Goal: Information Seeking & Learning: Learn about a topic

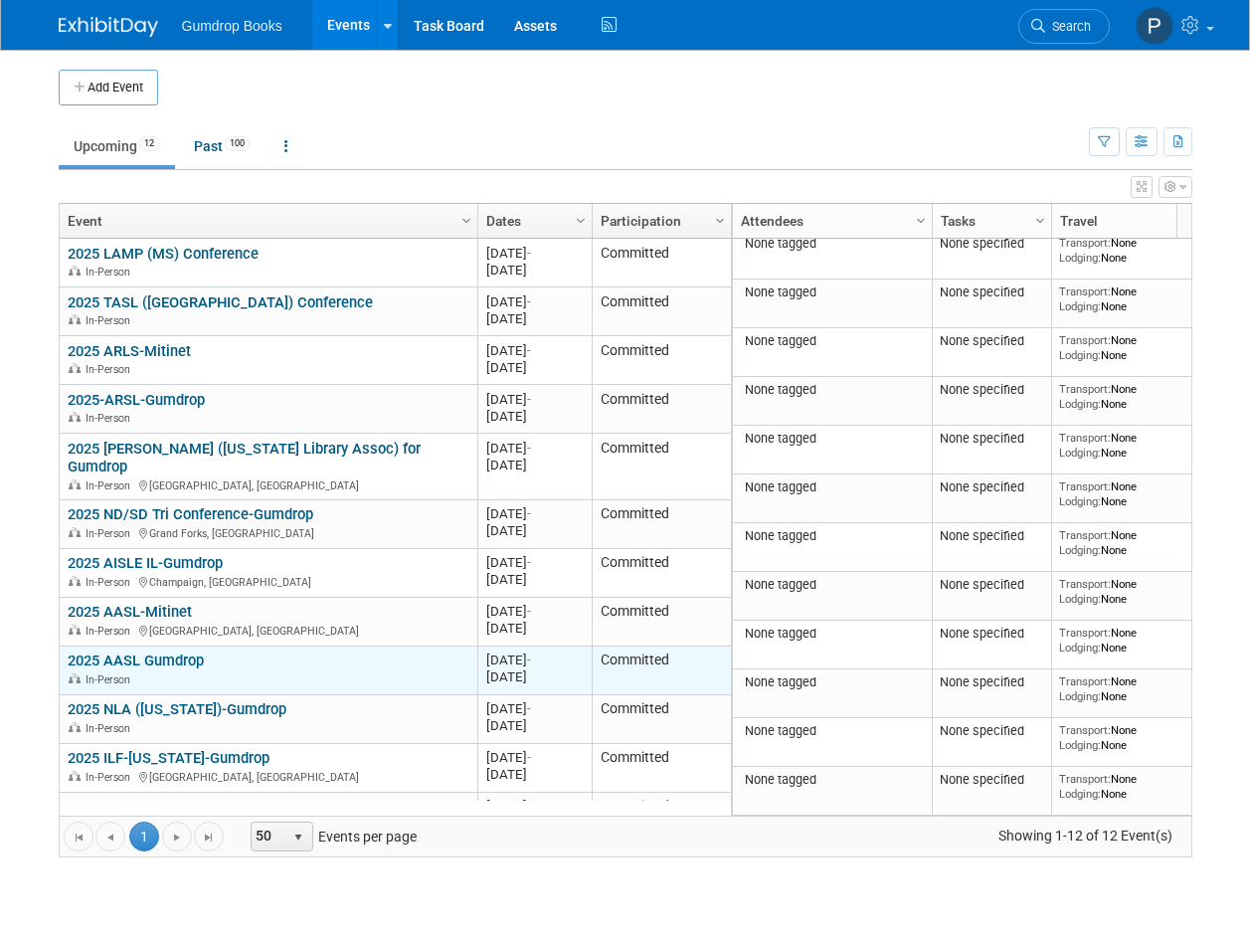
scroll to position [23, 0]
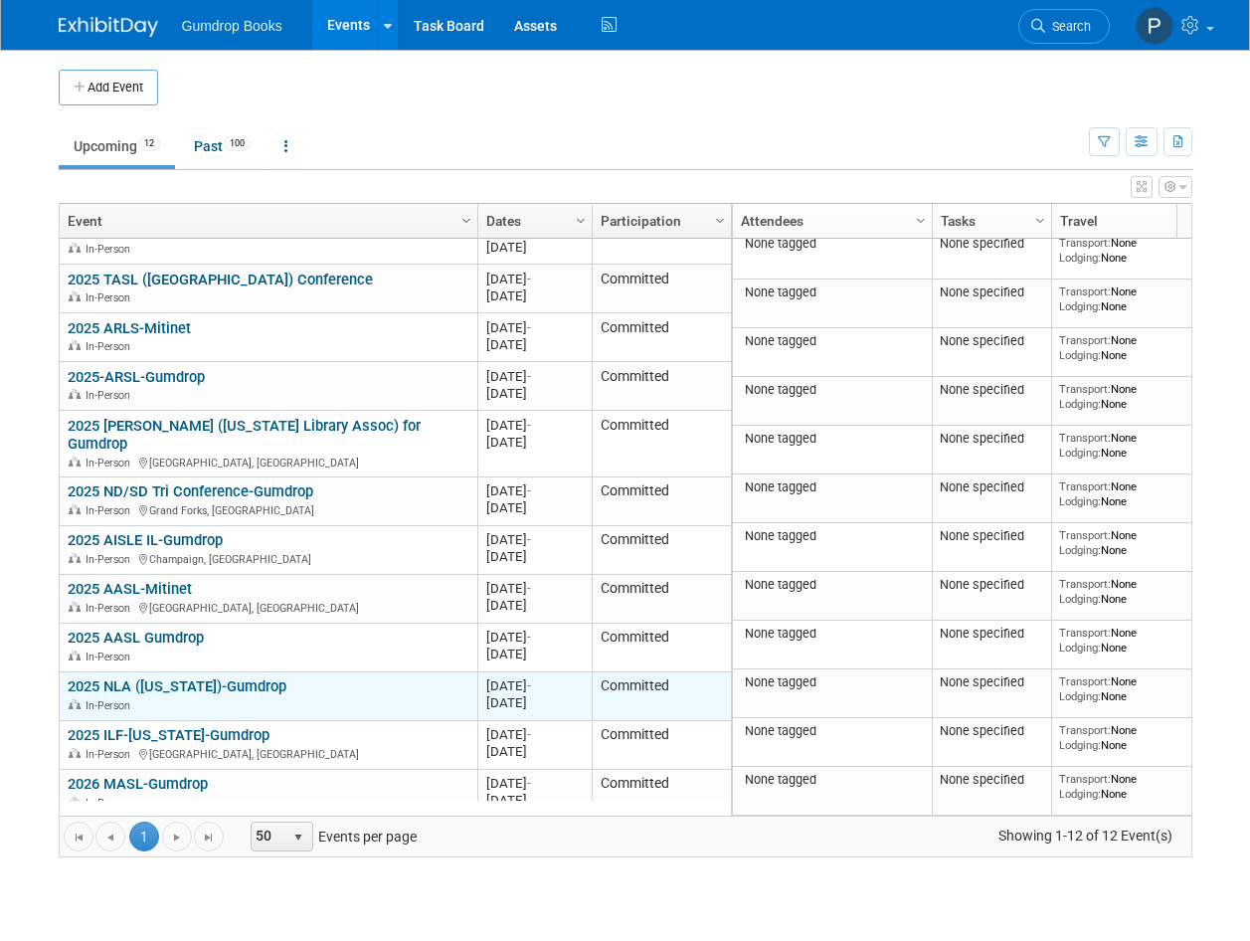
click at [342, 677] on div "2025 NLA (Nebraska)-Gumdrop In-Person" at bounding box center [268, 694] width 401 height 35
click at [308, 696] on div "In-Person" at bounding box center [268, 704] width 401 height 17
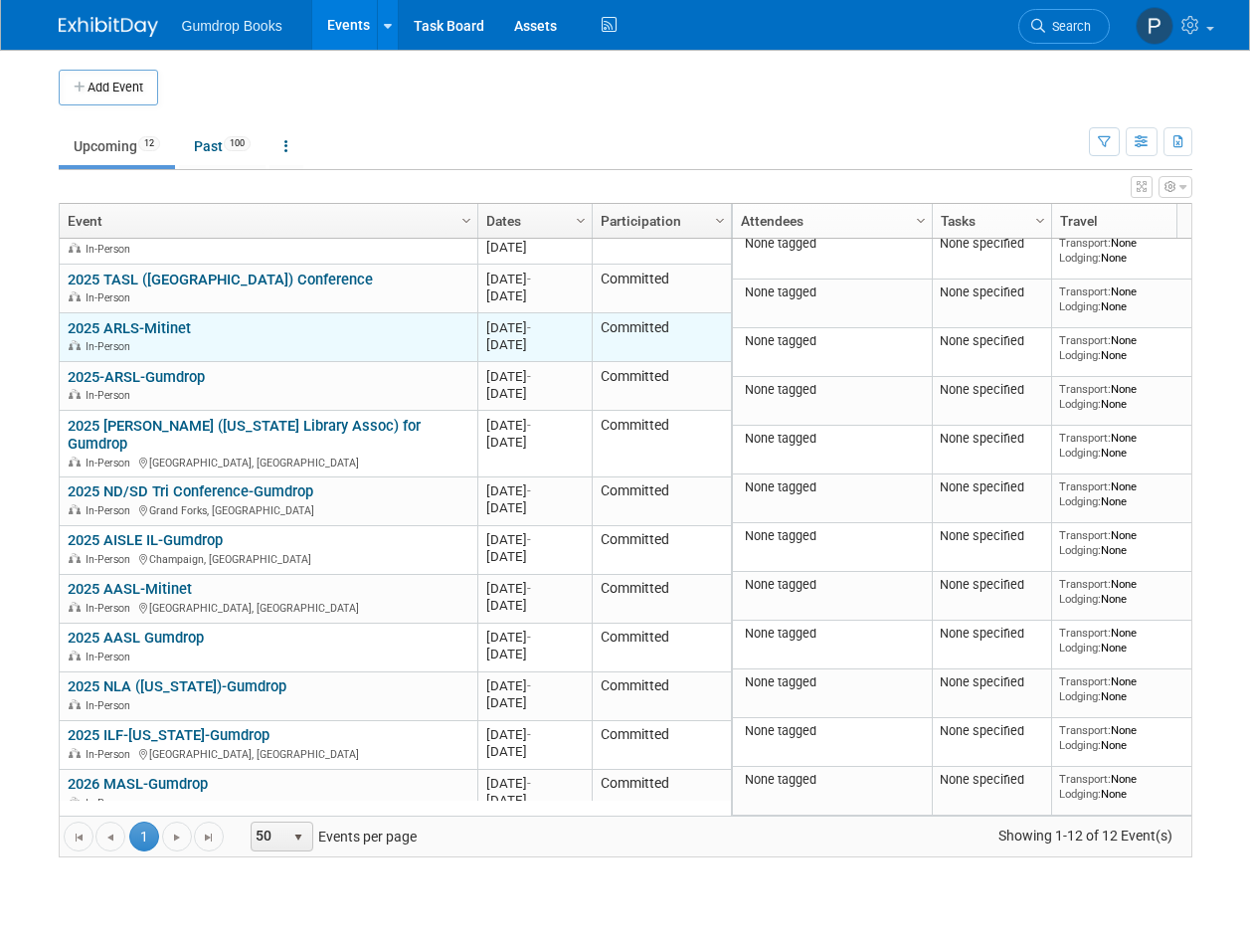
scroll to position [0, 0]
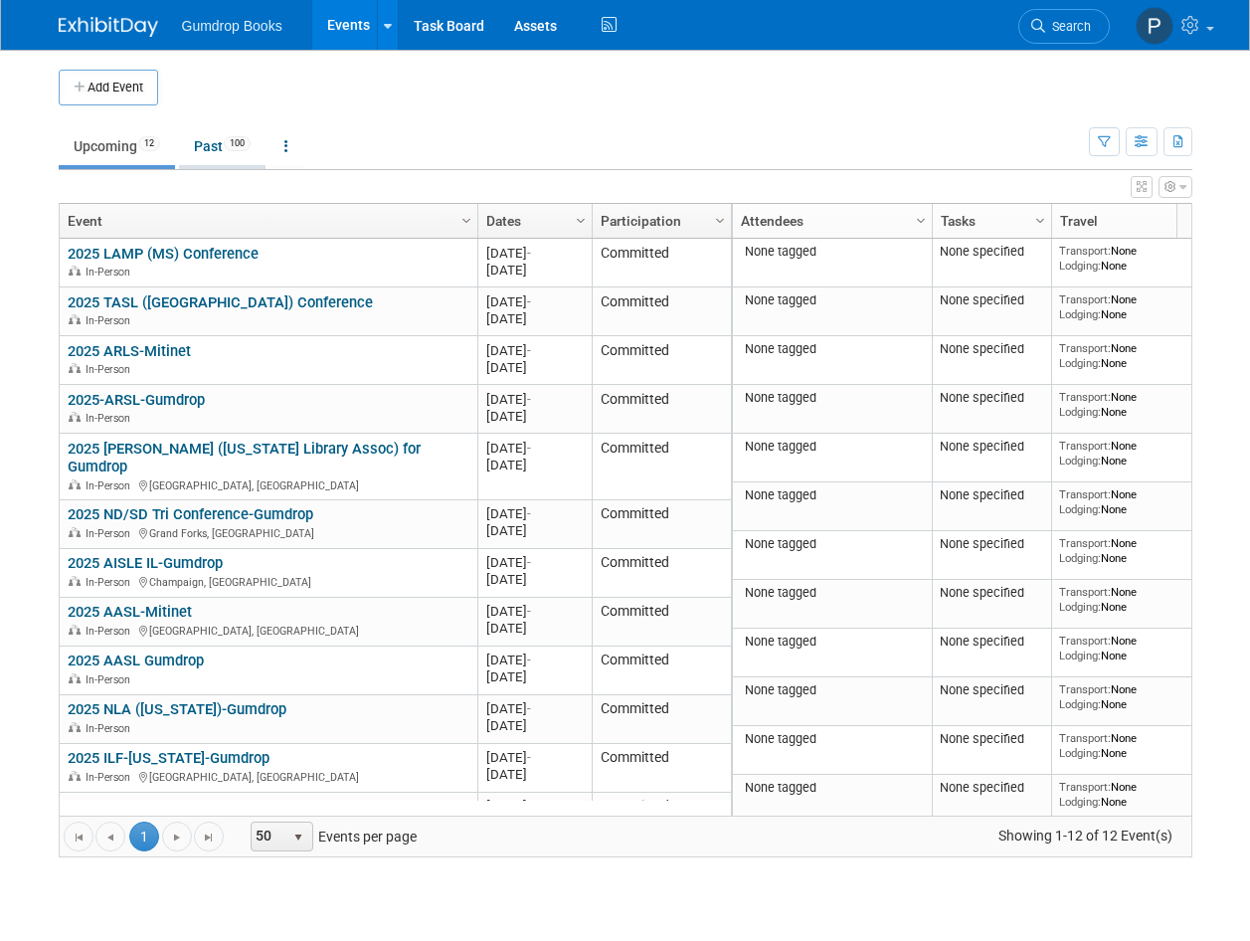
click at [213, 146] on link "Past 100" at bounding box center [222, 146] width 87 height 38
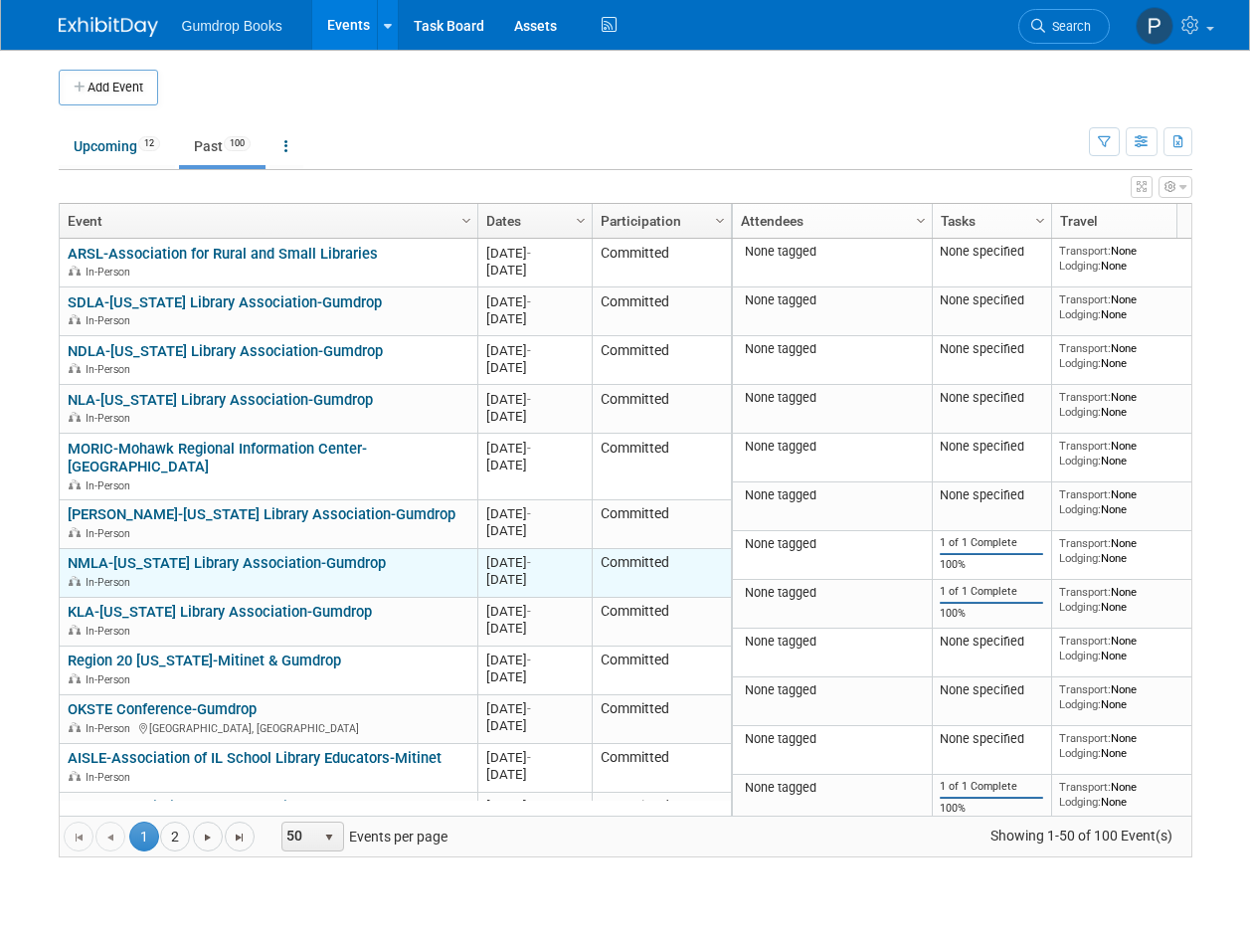
click at [232, 554] on link "NMLA-[US_STATE] Library Association-Gumdrop" at bounding box center [227, 563] width 318 height 18
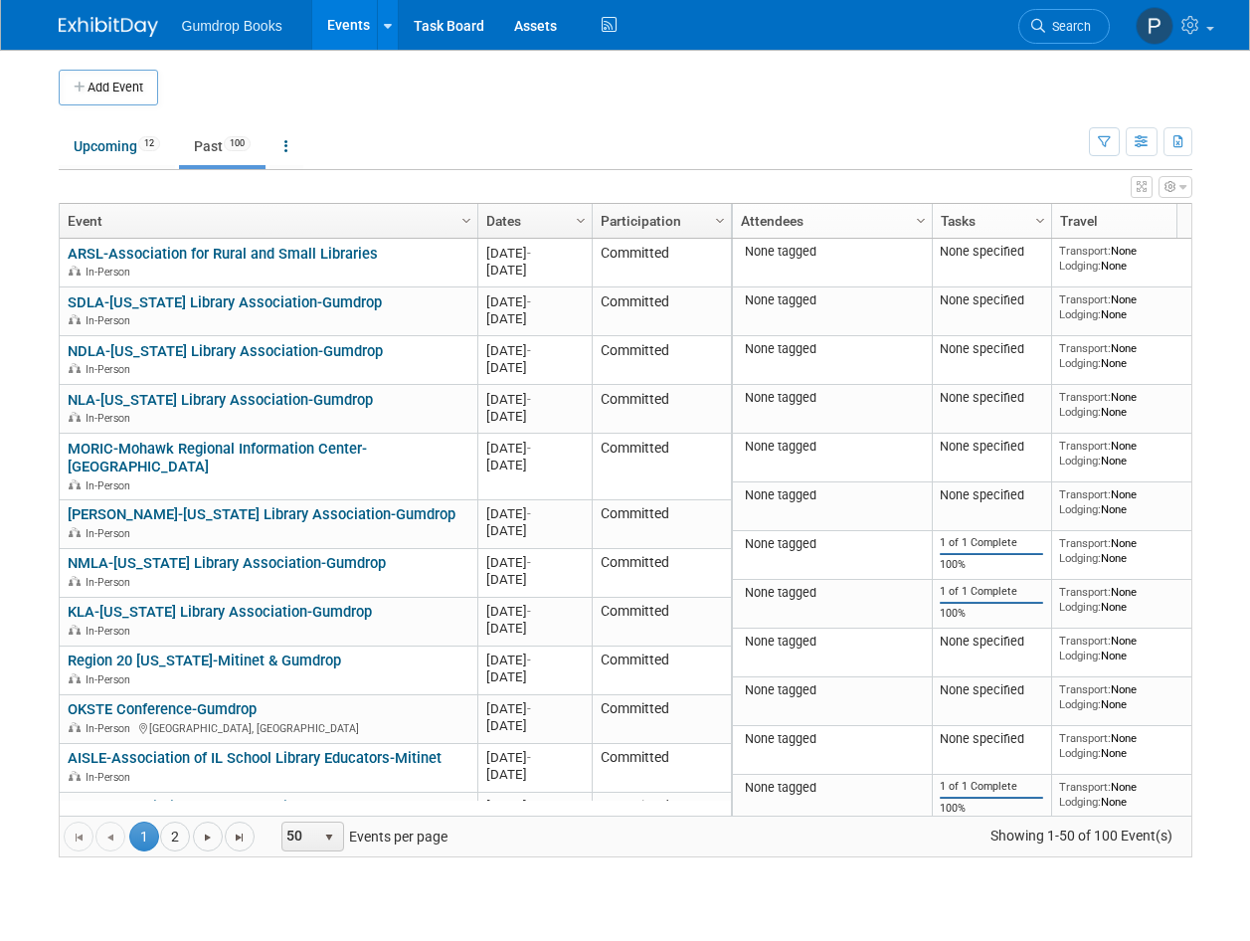
click at [802, 120] on td "Upcoming 12 Past 100 All Events 112 Past and Upcoming Grouped Annually Events g…" at bounding box center [574, 137] width 1030 height 65
click at [229, 24] on span "Gumdrop Books" at bounding box center [232, 26] width 100 height 16
click at [99, 21] on img at bounding box center [108, 27] width 99 height 20
click at [98, 147] on link "Upcoming 12" at bounding box center [117, 146] width 116 height 38
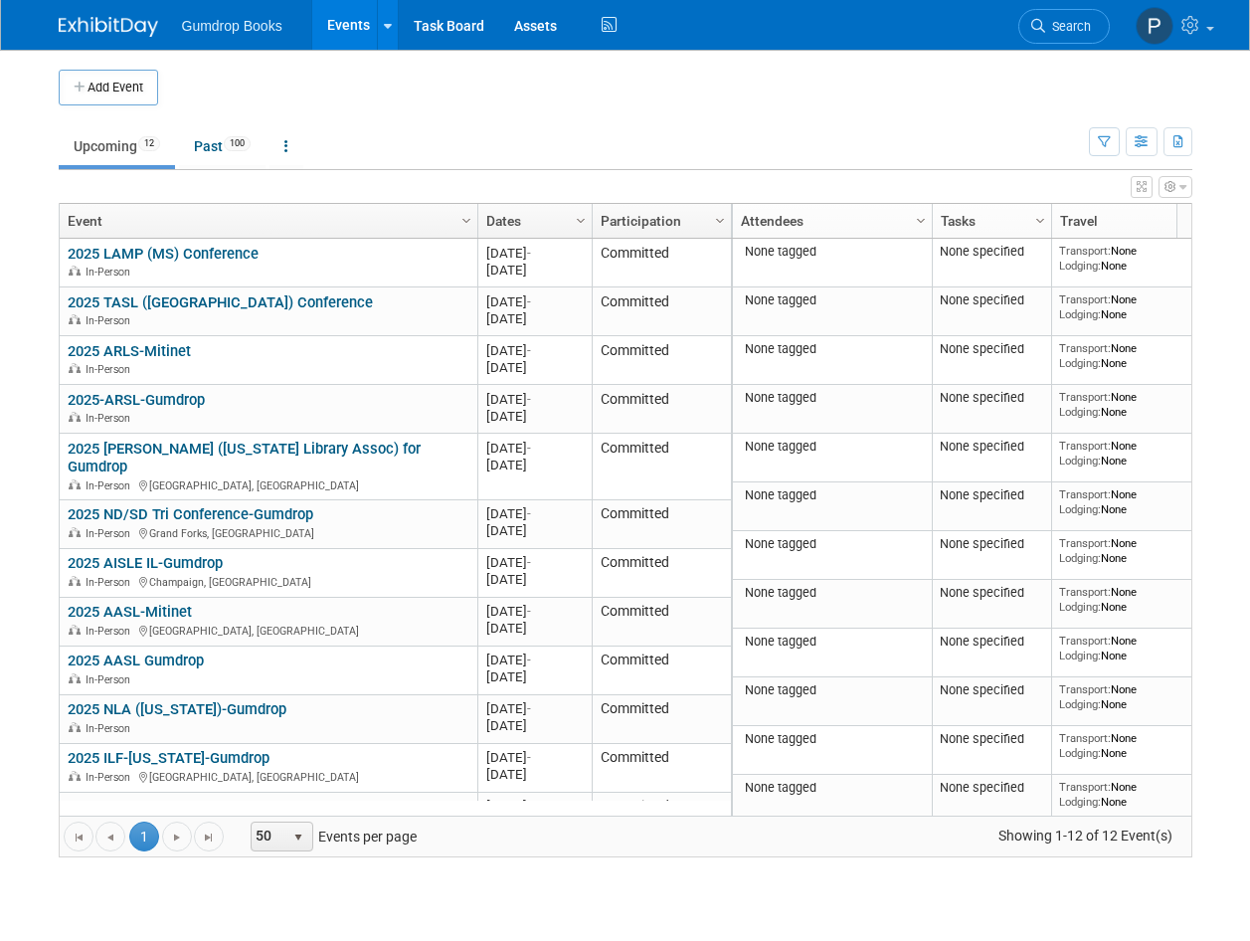
click at [108, 142] on link "Upcoming 12" at bounding box center [117, 146] width 116 height 38
click at [208, 144] on link "Past 100" at bounding box center [222, 146] width 87 height 38
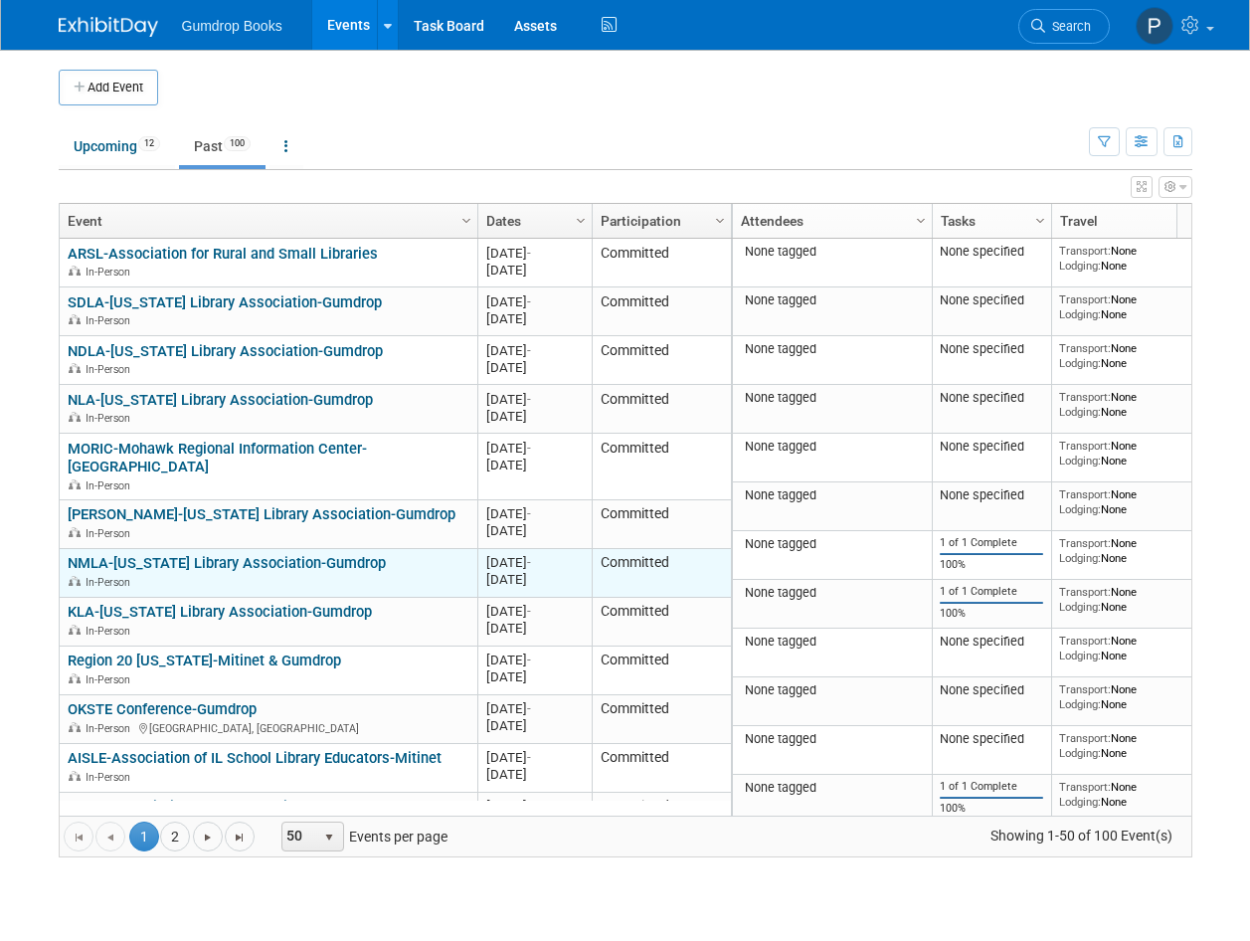
click at [232, 554] on link "NMLA-[US_STATE] Library Association-Gumdrop" at bounding box center [227, 563] width 318 height 18
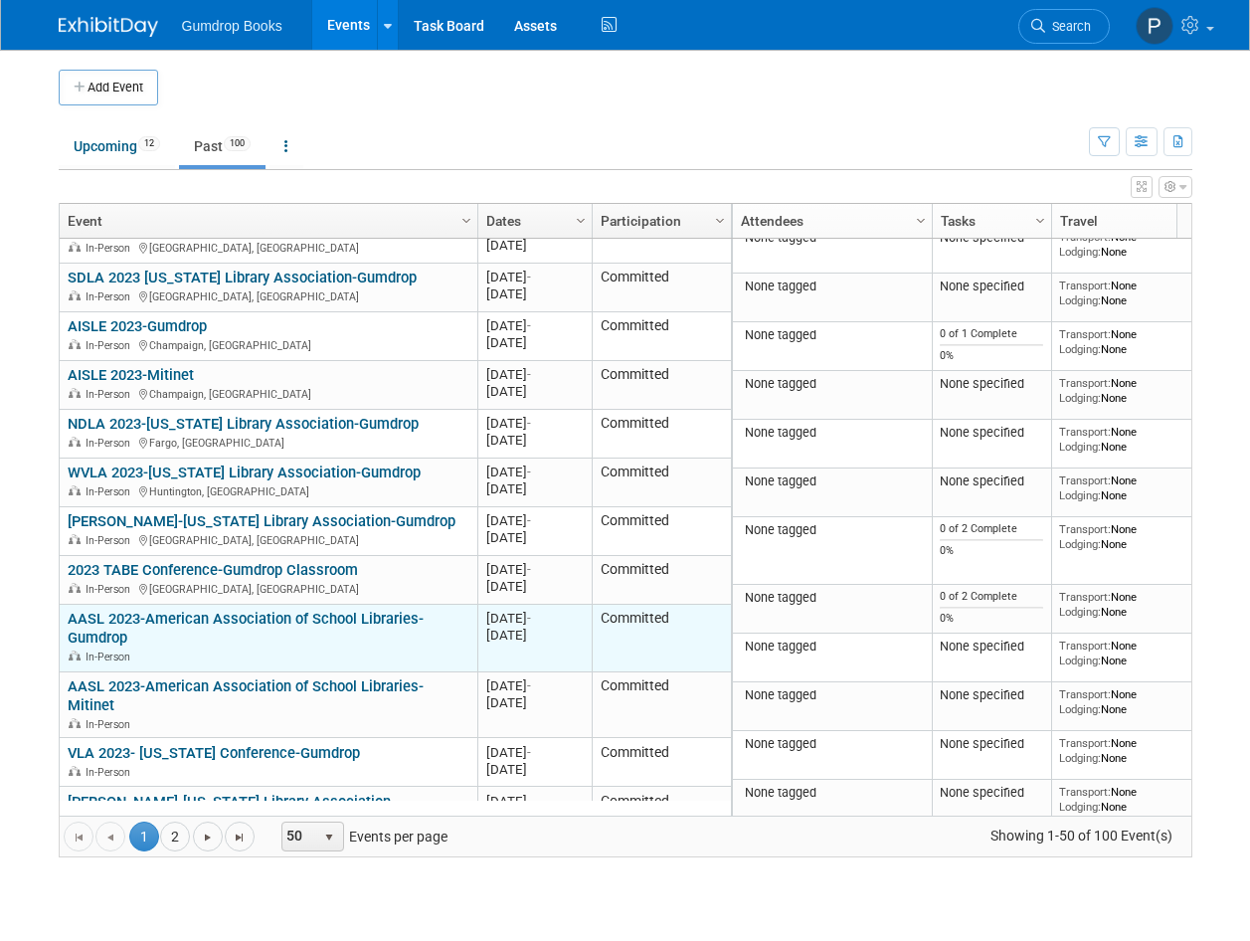
scroll to position [1937, 0]
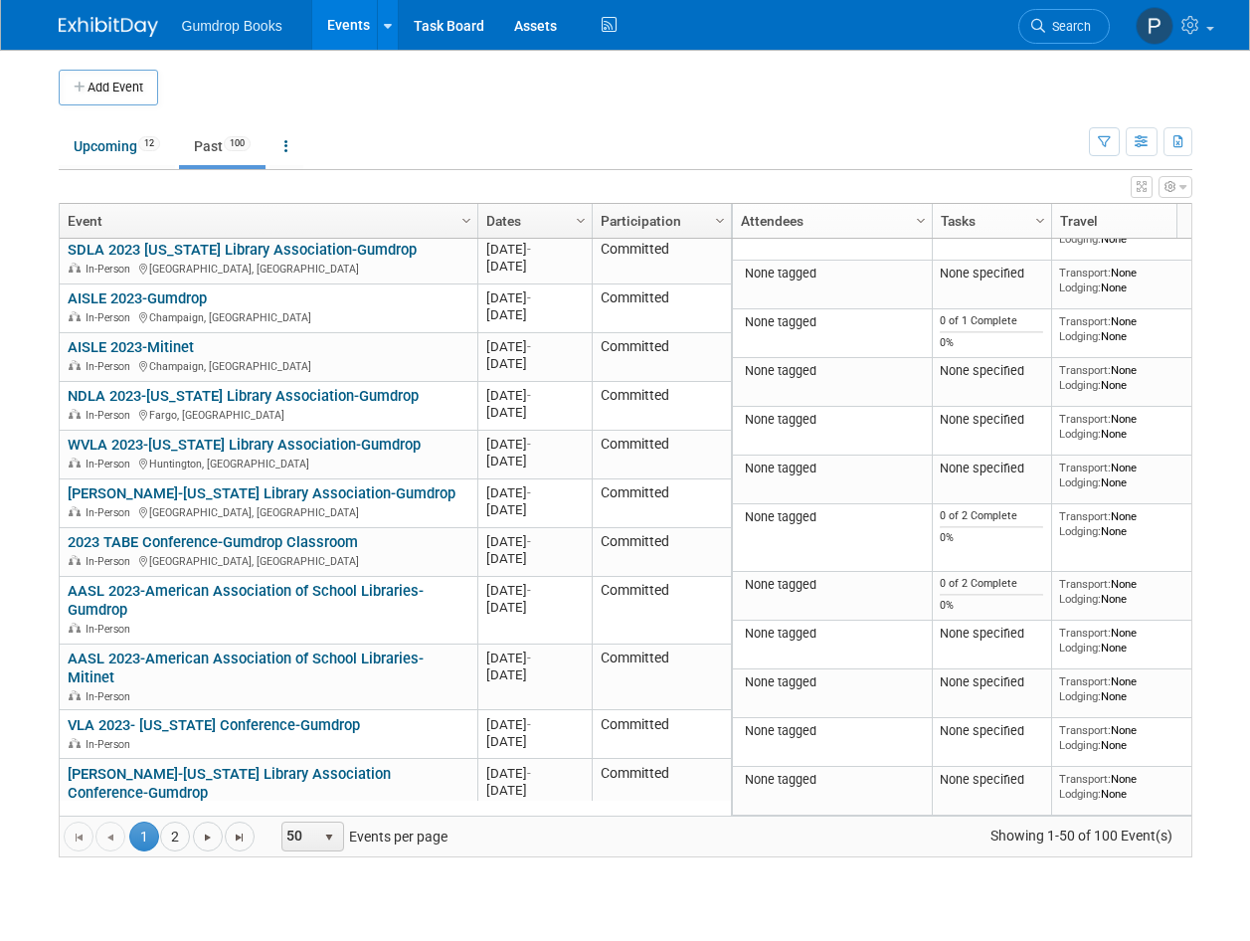
click at [207, 830] on link "NMLA 2023 Exhibit-Gumdrop" at bounding box center [162, 839] width 189 height 18
click at [178, 835] on link "2" at bounding box center [175, 836] width 30 height 30
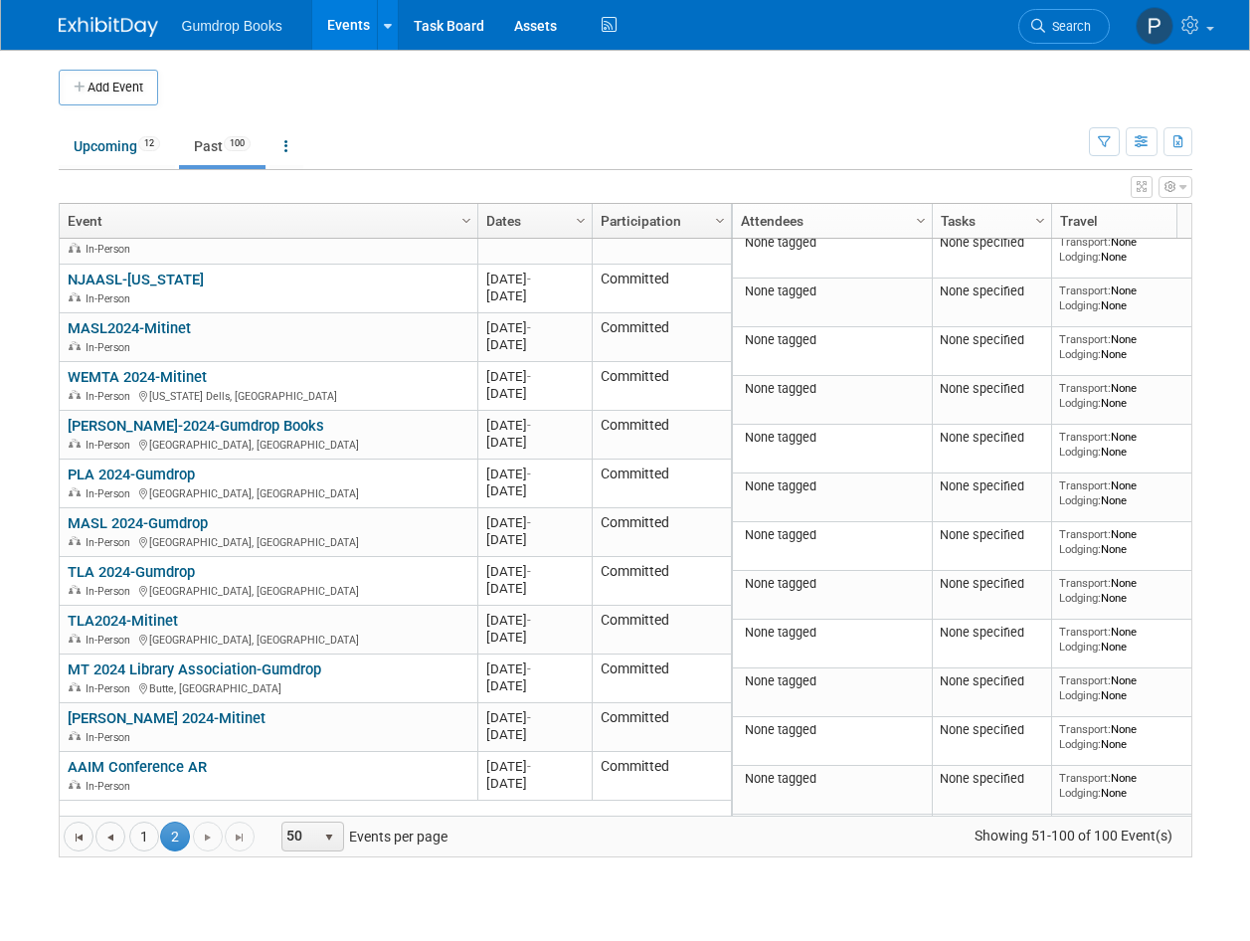
scroll to position [0, 0]
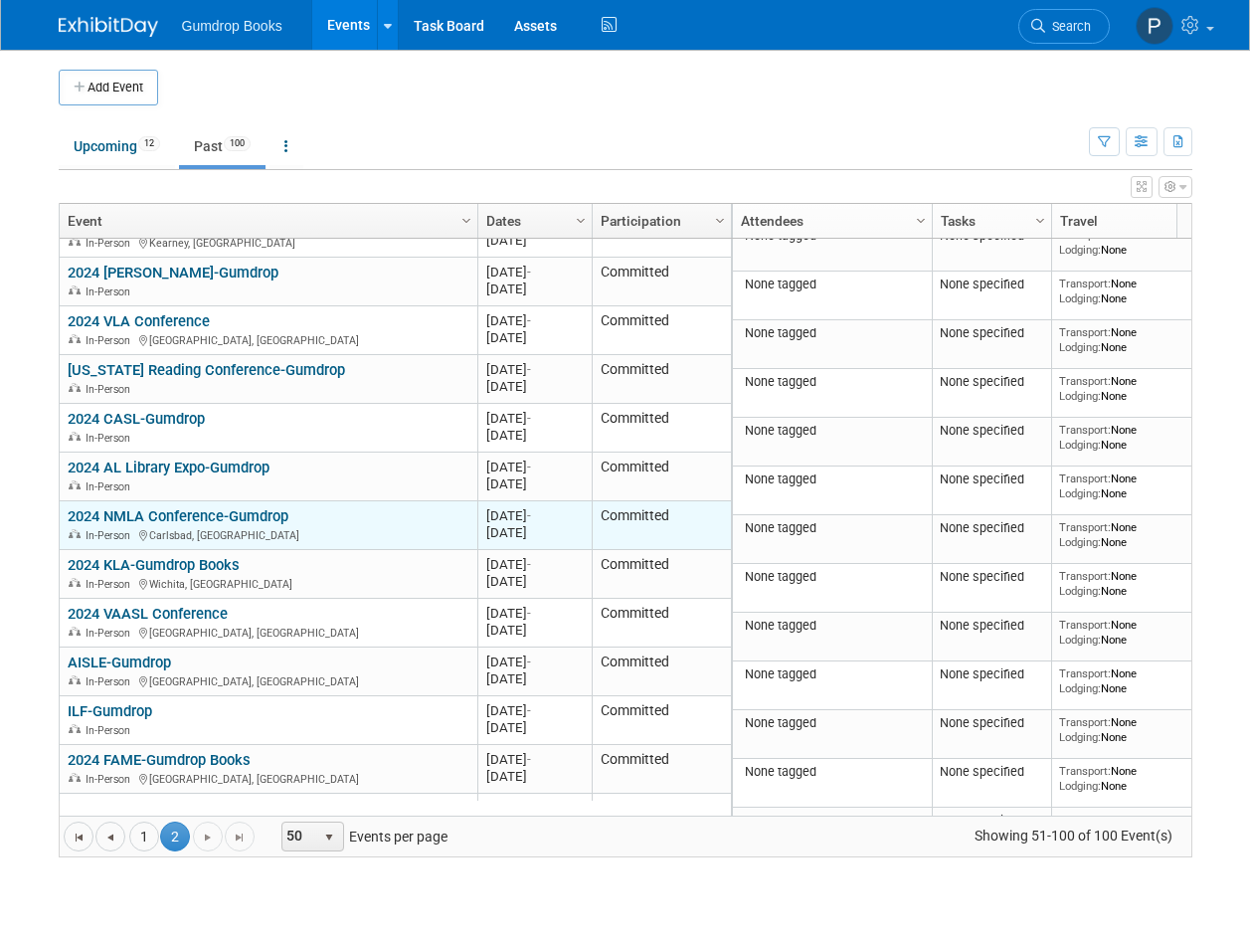
click at [187, 507] on link "2024 NMLA Conference-Gumdrop" at bounding box center [178, 516] width 221 height 18
